Goal: Task Accomplishment & Management: Manage account settings

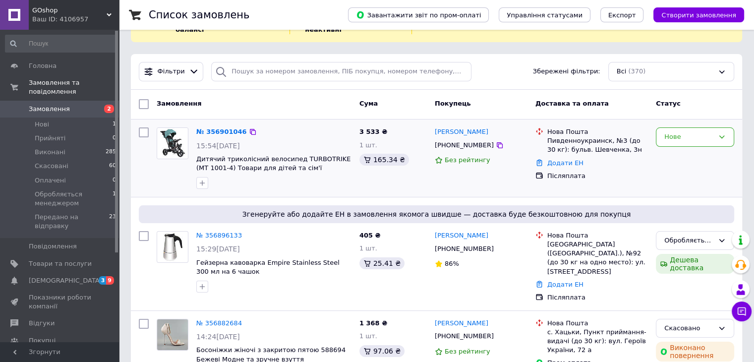
scroll to position [99, 0]
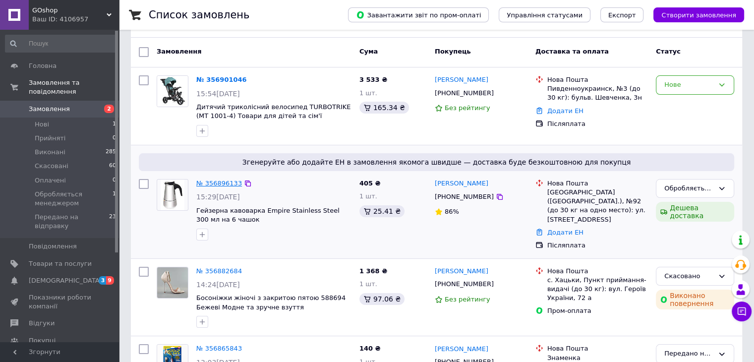
click at [215, 179] on link "№ 356896133" at bounding box center [219, 182] width 46 height 7
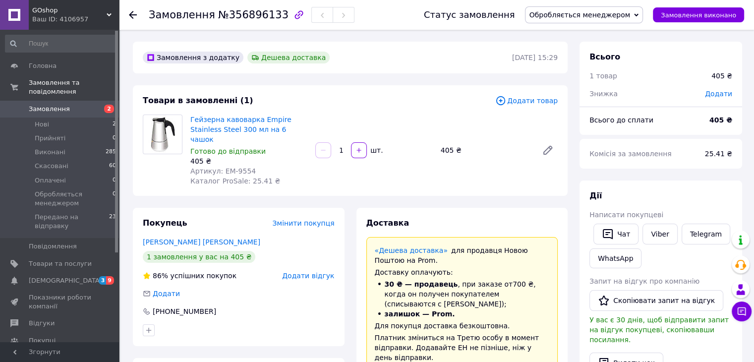
click at [241, 12] on span "№356896133" at bounding box center [253, 15] width 70 height 12
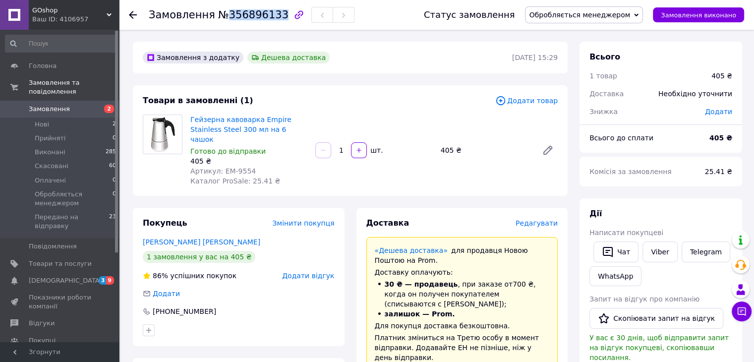
copy span "356896133"
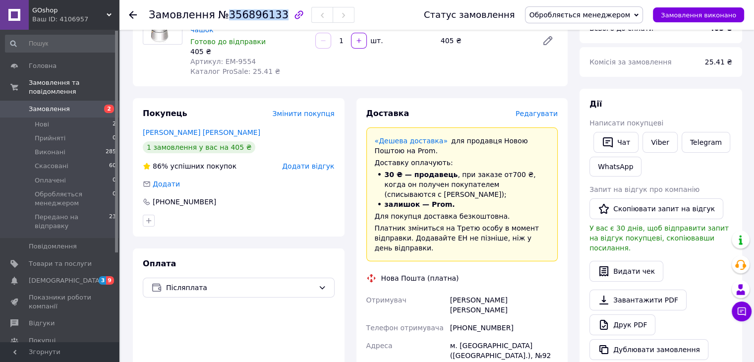
scroll to position [149, 0]
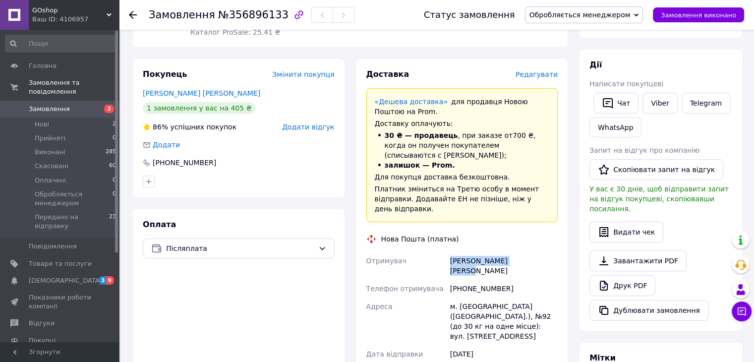
drag, startPoint x: 535, startPoint y: 242, endPoint x: 434, endPoint y: 238, distance: 101.2
click at [434, 252] on div "Отримувач [PERSON_NAME] Телефон отримувача [PHONE_NUMBER] [PERSON_NAME] [GEOGRA…" at bounding box center [462, 357] width 196 height 210
copy div "[PERSON_NAME] [PERSON_NAME]"
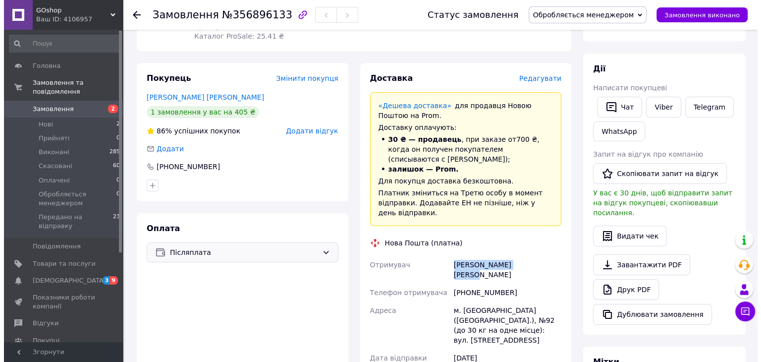
scroll to position [0, 0]
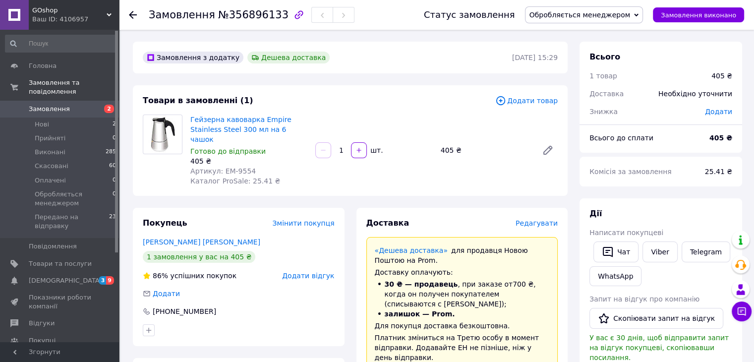
click at [132, 10] on div at bounding box center [133, 15] width 8 height 10
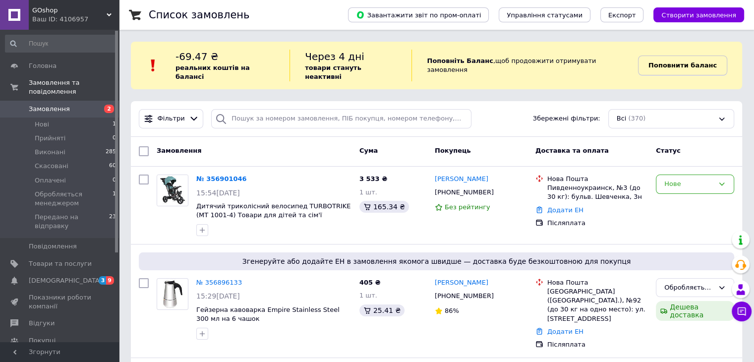
click at [665, 62] on b "Поповнити баланс" at bounding box center [682, 64] width 68 height 7
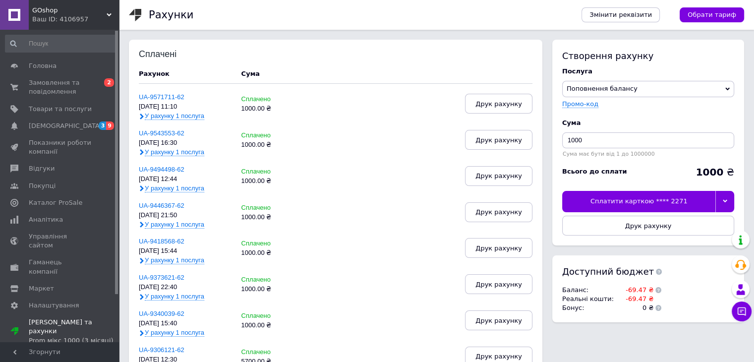
click at [616, 198] on div "Сплатити карткою **** 2271" at bounding box center [638, 201] width 153 height 21
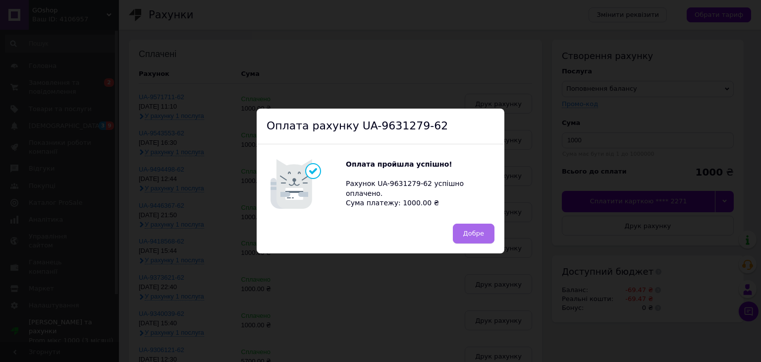
click at [476, 234] on span "Добре" at bounding box center [474, 233] width 21 height 7
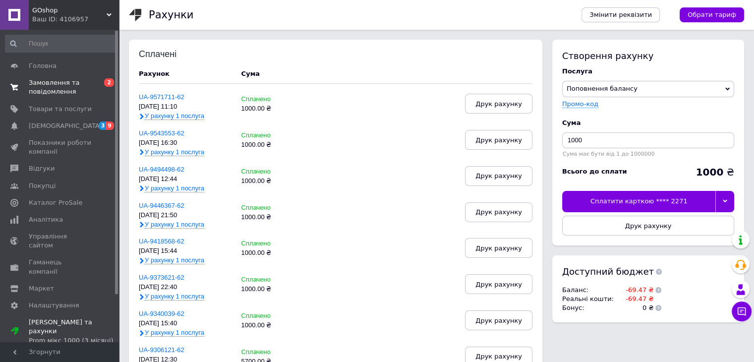
click at [52, 84] on span "Замовлення та повідомлення" at bounding box center [60, 87] width 63 height 18
